Goal: Find specific page/section

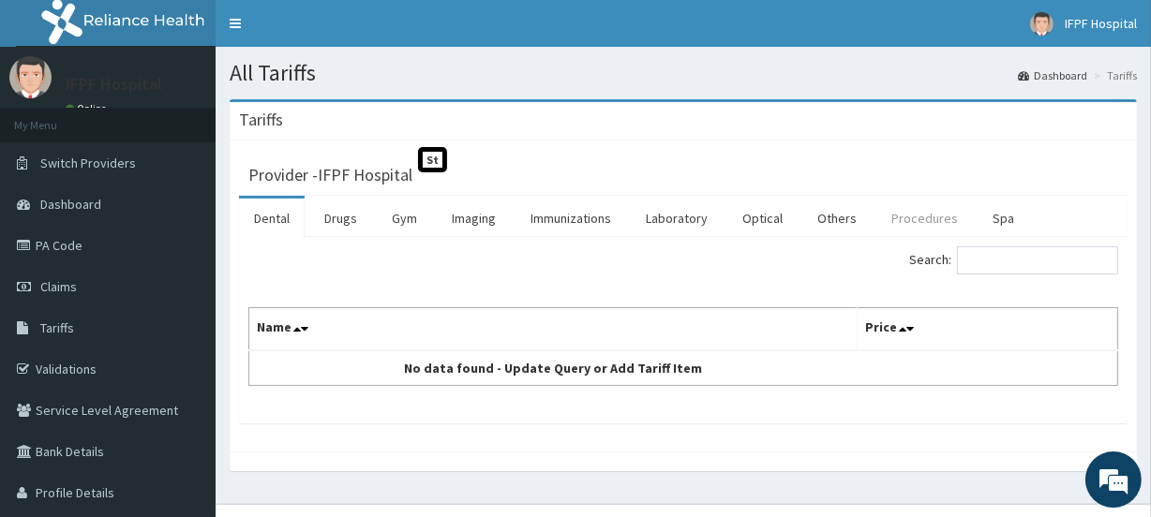
click at [914, 216] on link "Procedures" at bounding box center [924, 218] width 97 height 39
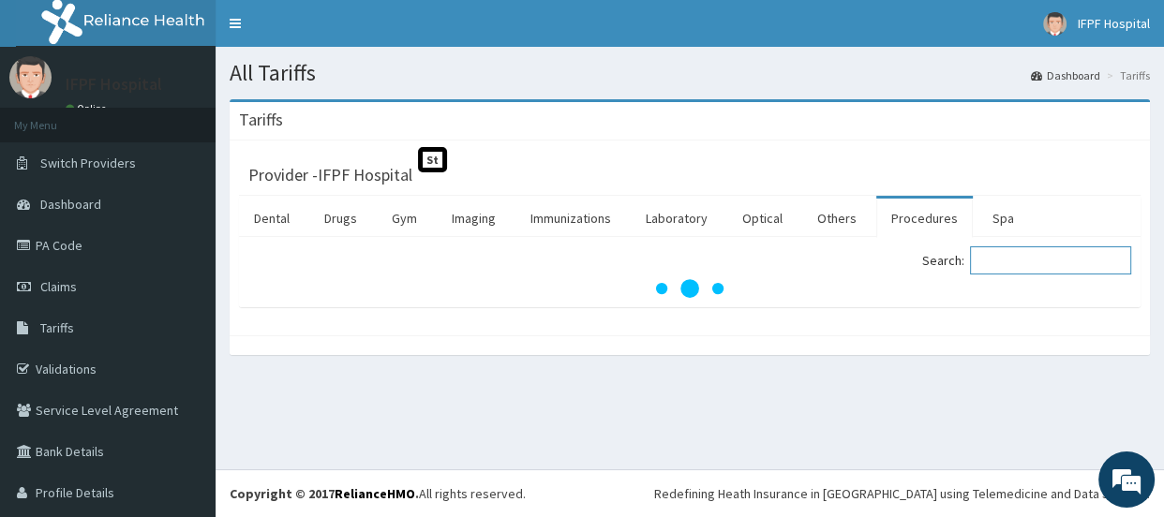
click at [1002, 255] on input "Search:" at bounding box center [1050, 260] width 161 height 28
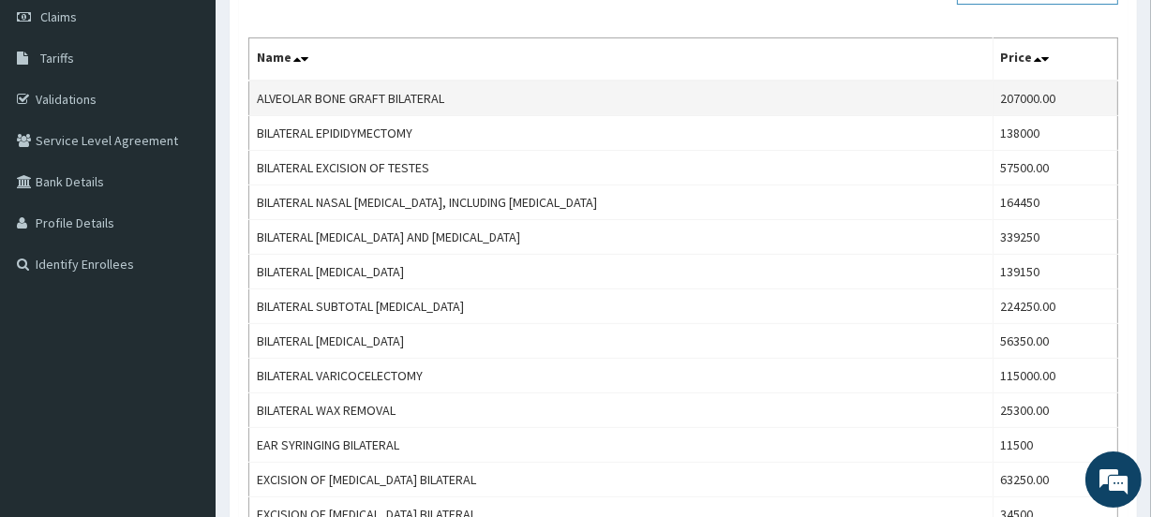
scroll to position [610, 0]
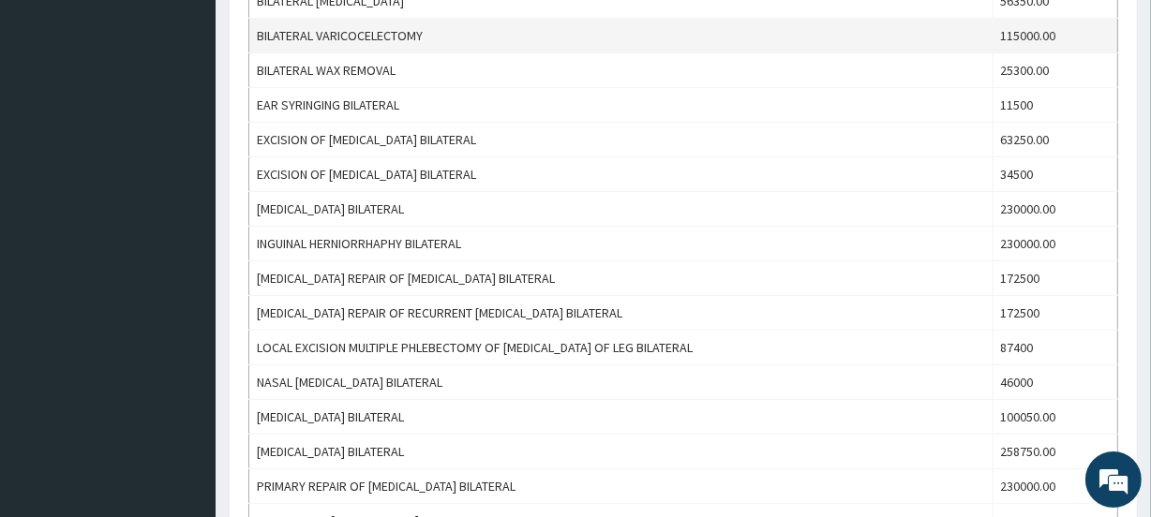
type input "BILATER"
